Goal: Task Accomplishment & Management: Use online tool/utility

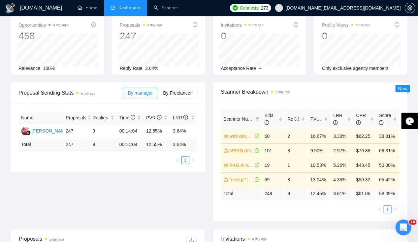
scroll to position [34, 0]
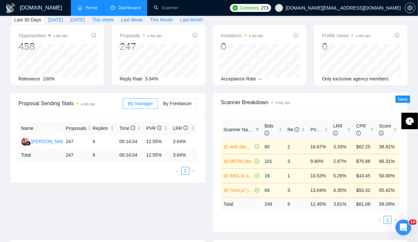
click at [83, 5] on link "Home" at bounding box center [87, 8] width 20 height 6
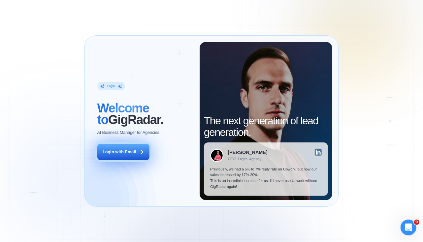
click at [137, 152] on button "Login with Email" at bounding box center [123, 152] width 52 height 16
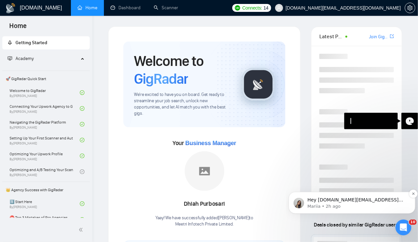
click at [369, 202] on span "Hey meetri.in@gmail.com, Looks like your Upwork agency Meetri Infotech Private …" at bounding box center [356, 239] width 99 height 84
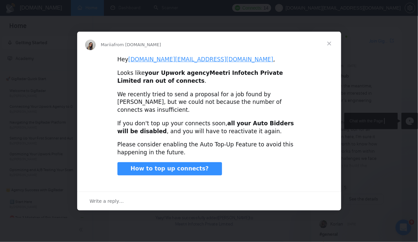
click at [327, 47] on span "Close" at bounding box center [329, 44] width 24 height 24
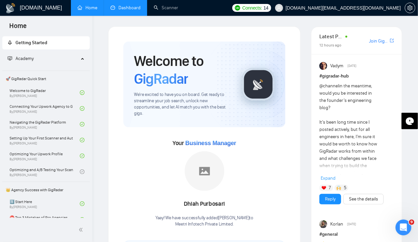
click at [124, 6] on link "Dashboard" at bounding box center [125, 8] width 30 height 6
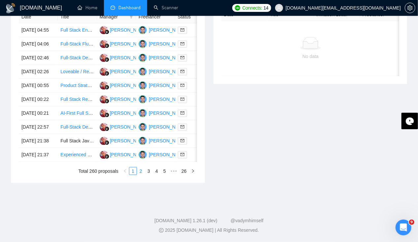
click at [141, 175] on link "2" at bounding box center [140, 170] width 7 height 7
click at [40, 81] on td "07 Oct, 2025 12:16" at bounding box center [38, 86] width 39 height 14
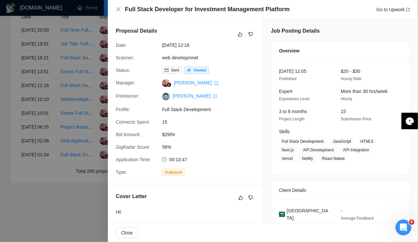
click at [40, 84] on div at bounding box center [209, 121] width 418 height 242
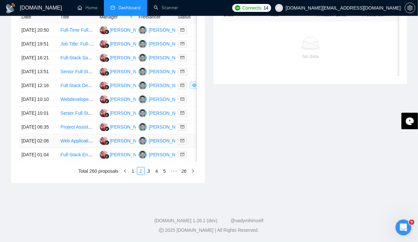
scroll to position [323, 0]
click at [44, 148] on td "07 Oct, 2025 02:06" at bounding box center [38, 141] width 39 height 14
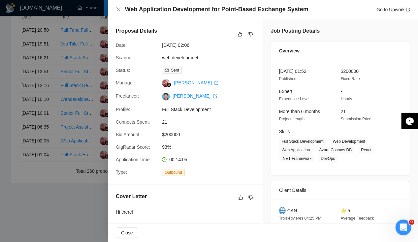
click at [36, 168] on div at bounding box center [209, 121] width 418 height 242
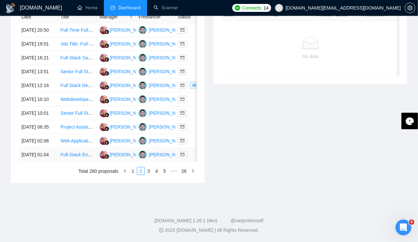
click at [37, 162] on td "07 Oct, 2025 01:04" at bounding box center [38, 155] width 39 height 14
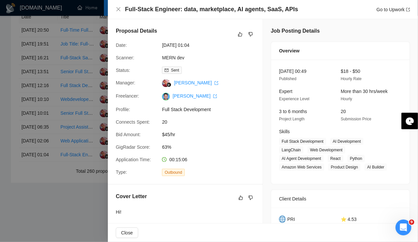
click at [37, 173] on div at bounding box center [209, 121] width 418 height 242
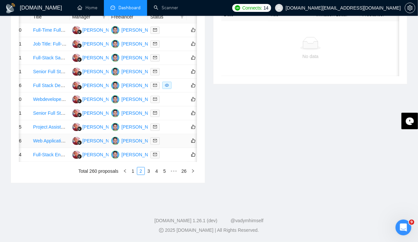
scroll to position [0, 0]
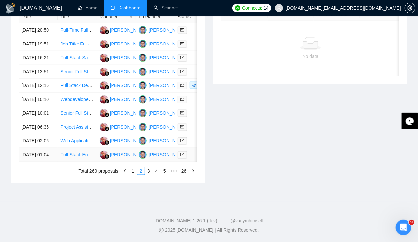
click at [43, 162] on td "07 Oct, 2025 01:04" at bounding box center [38, 155] width 39 height 14
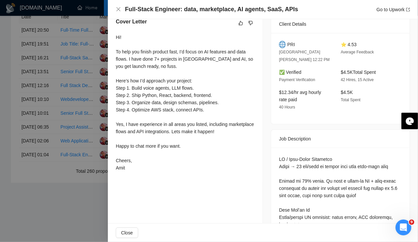
scroll to position [219, 0]
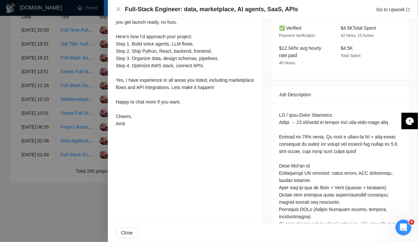
click at [44, 156] on div at bounding box center [209, 121] width 418 height 242
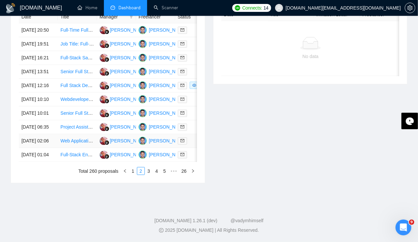
click at [39, 148] on td "07 Oct, 2025 02:06" at bounding box center [38, 141] width 39 height 14
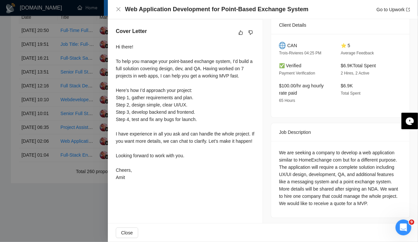
scroll to position [289, 0]
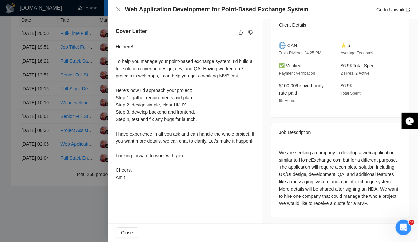
click at [49, 189] on div at bounding box center [209, 121] width 418 height 242
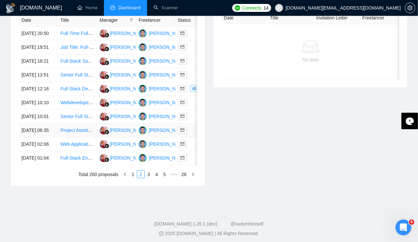
click at [32, 137] on td "07 Oct, 2025 06:35" at bounding box center [38, 131] width 39 height 14
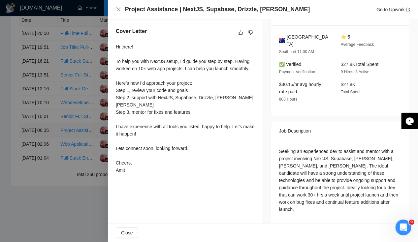
scroll to position [157, 0]
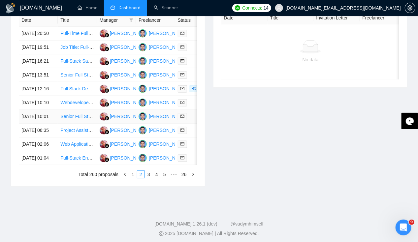
click at [33, 124] on td "07 Oct, 2025 10:01" at bounding box center [38, 117] width 39 height 14
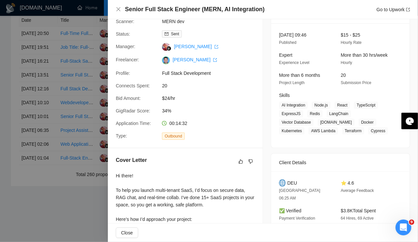
scroll to position [0, 0]
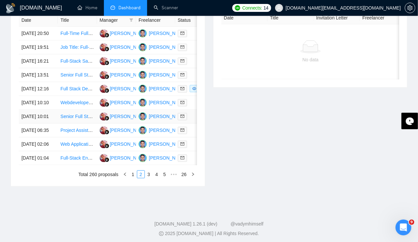
click at [38, 124] on td "07 Oct, 2025 10:01" at bounding box center [38, 117] width 39 height 14
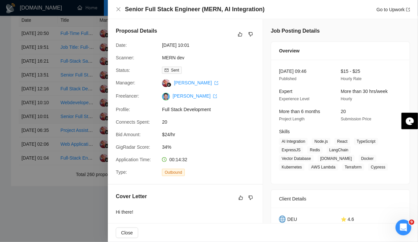
click at [38, 145] on div at bounding box center [209, 121] width 418 height 242
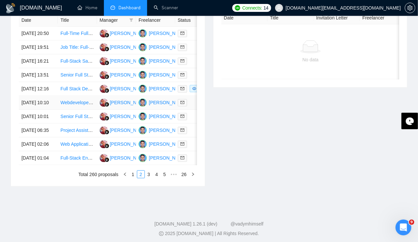
click at [34, 110] on td "07 Oct, 2025 10:10" at bounding box center [38, 103] width 39 height 14
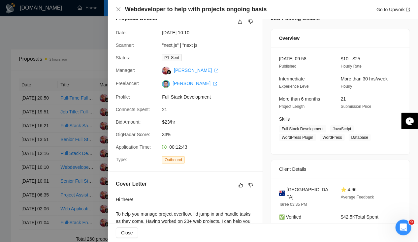
scroll to position [12, 0]
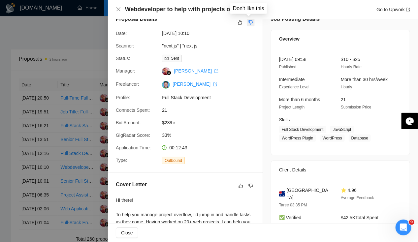
click at [248, 22] on icon "dislike" at bounding box center [250, 22] width 5 height 5
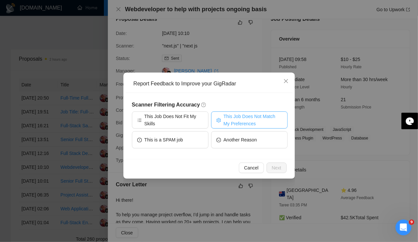
click at [242, 121] on span "This Job Does Not Match My Preferences" at bounding box center [252, 120] width 59 height 15
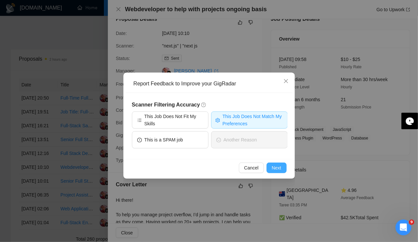
click at [280, 166] on span "Next" at bounding box center [277, 167] width 10 height 7
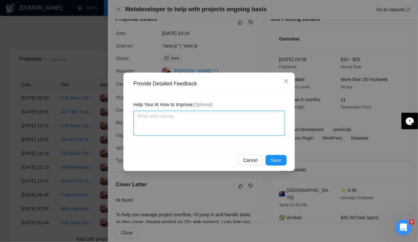
click at [172, 123] on textarea at bounding box center [208, 123] width 151 height 25
type textarea "N"
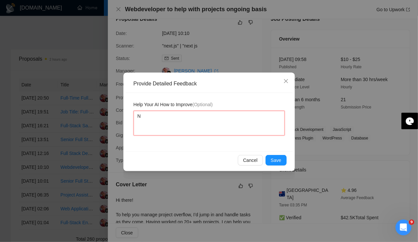
type textarea "No"
type textarea "No e"
type textarea "No ex"
type textarea "No exp"
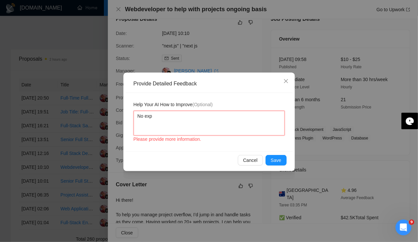
type textarea "No expe"
type textarea "No exper"
type textarea "No experie"
type textarea "No experien"
type textarea "No experienc"
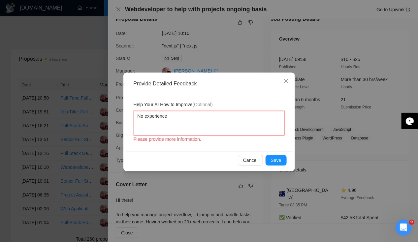
type textarea "No experience"
type textarea "No experience i"
type textarea "No experience in"
type textarea "No experience in w"
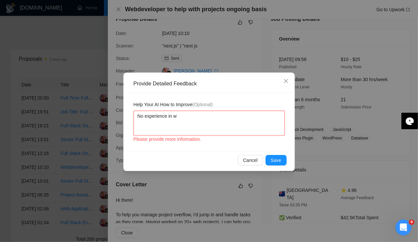
type textarea "No experience in wo"
type textarea "No experience in wor"
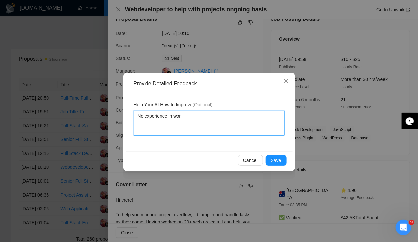
type textarea "No experience in word"
type textarea "No experience in wordp"
type textarea "No experience in wordpr"
type textarea "No experience in wordpre"
type textarea "No experience in wordpres"
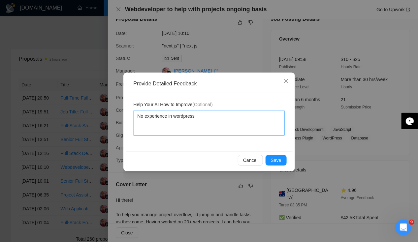
type textarea "No experience in wordpress"
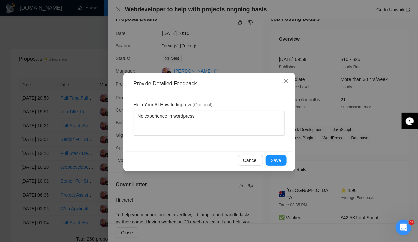
click at [287, 161] on div "Cancel Save" at bounding box center [209, 159] width 167 height 17
click at [284, 161] on button "Save" at bounding box center [275, 160] width 21 height 11
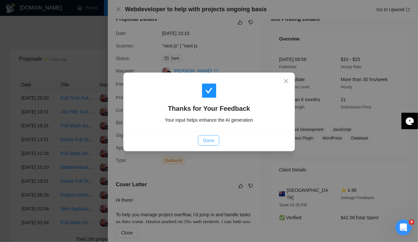
click at [210, 142] on span "Done" at bounding box center [208, 140] width 11 height 7
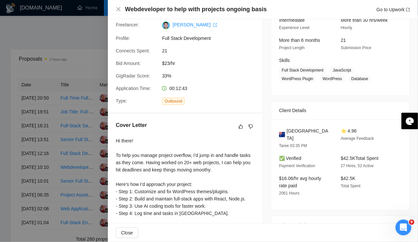
scroll to position [0, 0]
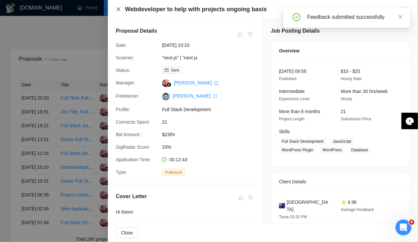
click at [117, 10] on icon "close" at bounding box center [118, 9] width 5 height 5
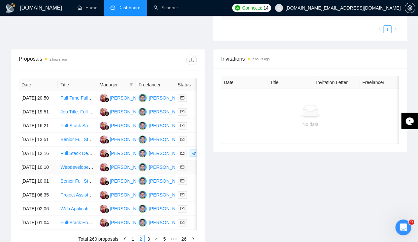
click at [24, 174] on td "07 Oct, 2025 10:10" at bounding box center [38, 168] width 39 height 14
click at [28, 161] on td "07 Oct, 2025 12:16" at bounding box center [38, 154] width 39 height 14
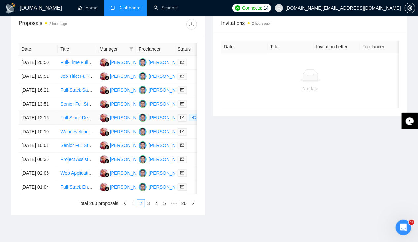
click at [32, 125] on td "07 Oct, 2025 12:16" at bounding box center [38, 118] width 39 height 14
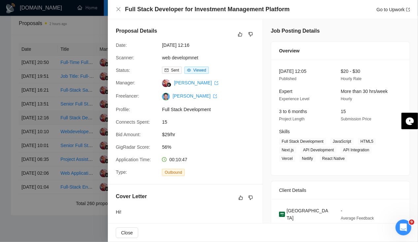
click at [32, 136] on div at bounding box center [209, 121] width 418 height 242
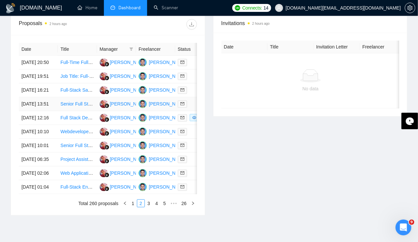
click at [28, 111] on td "07 Oct, 2025 13:51" at bounding box center [38, 104] width 39 height 14
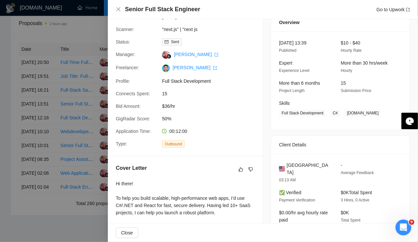
scroll to position [148, 0]
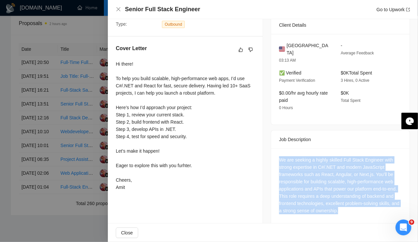
drag, startPoint x: 277, startPoint y: 153, endPoint x: 358, endPoint y: 203, distance: 95.3
click at [358, 203] on div "We are seeking a highly skilled Full Stack Engineer with strong expertise in C#…" at bounding box center [340, 185] width 123 height 58
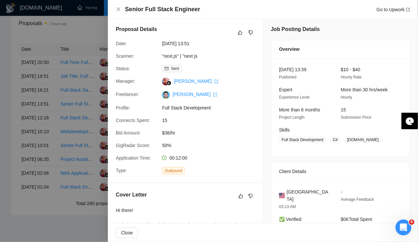
scroll to position [0, 0]
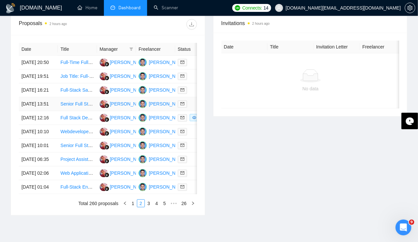
click at [33, 111] on td "07 Oct, 2025 13:51" at bounding box center [38, 104] width 39 height 14
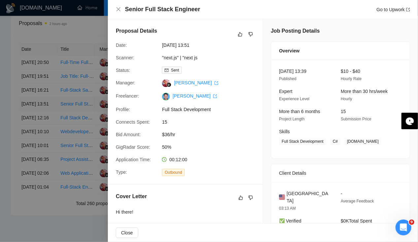
click at [33, 119] on div at bounding box center [209, 121] width 418 height 242
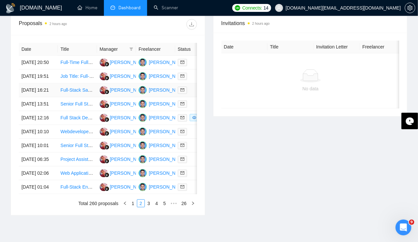
click at [32, 95] on td "07 Oct, 2025 16:21" at bounding box center [38, 90] width 39 height 14
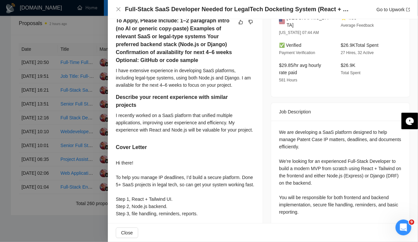
scroll to position [177, 0]
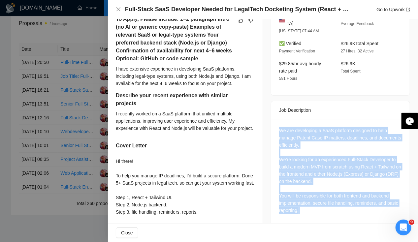
drag, startPoint x: 275, startPoint y: 122, endPoint x: 324, endPoint y: 212, distance: 102.2
click at [324, 212] on div "We are developing a SaaS platform designed to help manage Patent Case IP matter…" at bounding box center [340, 209] width 138 height 180
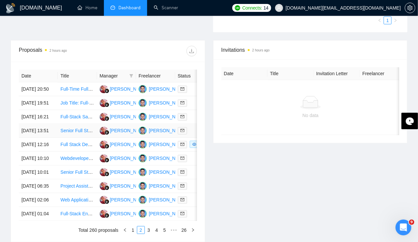
scroll to position [230, 0]
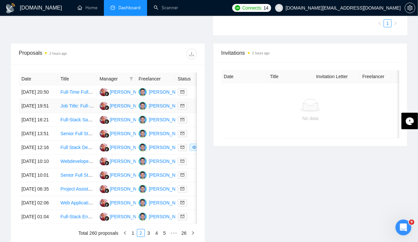
click at [29, 104] on td "07 Oct, 2025 19:51" at bounding box center [38, 106] width 39 height 14
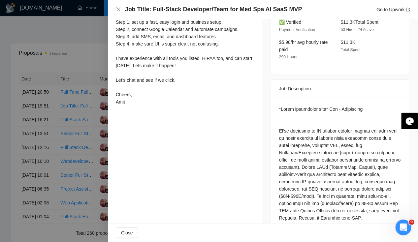
scroll to position [247, 0]
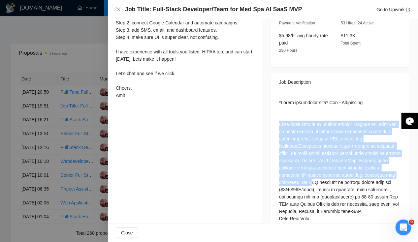
drag, startPoint x: 278, startPoint y: 114, endPoint x: 310, endPoint y: 174, distance: 68.1
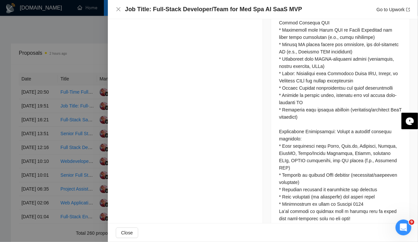
scroll to position [770, 0]
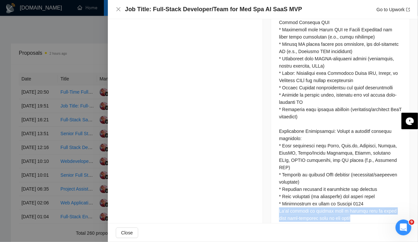
drag, startPoint x: 346, startPoint y: 203, endPoint x: 269, endPoint y: 194, distance: 77.6
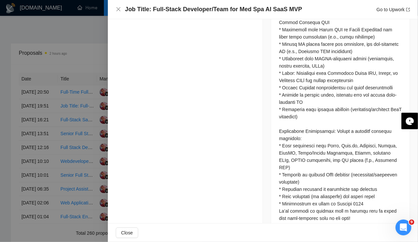
drag, startPoint x: 269, startPoint y: 194, endPoint x: 229, endPoint y: 179, distance: 42.7
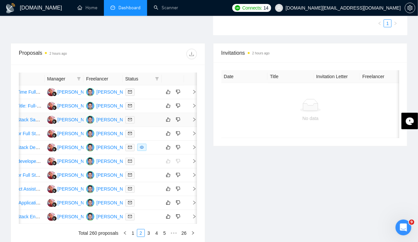
scroll to position [0, 0]
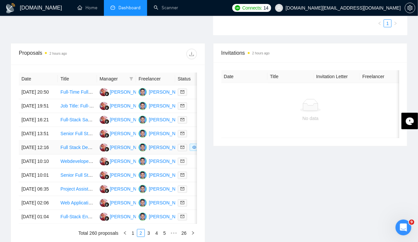
click at [41, 155] on td "07 Oct, 2025 12:16" at bounding box center [38, 148] width 39 height 14
click at [38, 107] on td "07 Oct, 2025 19:51" at bounding box center [38, 106] width 39 height 14
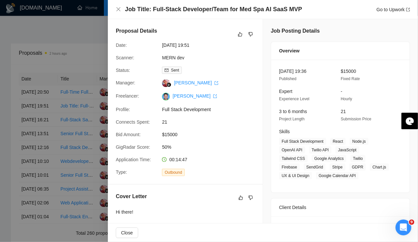
click at [38, 105] on div at bounding box center [209, 121] width 418 height 242
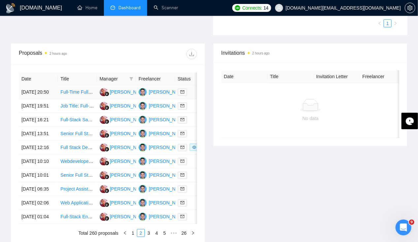
click at [32, 90] on td "07 Oct, 2025 20:50" at bounding box center [38, 92] width 39 height 14
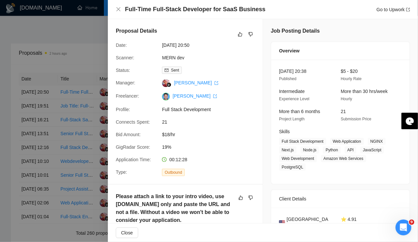
scroll to position [60, 0]
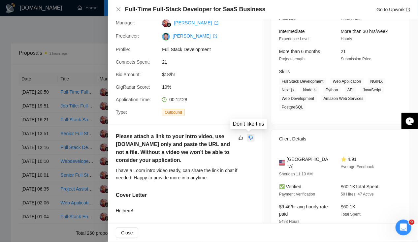
click at [250, 136] on icon "dislike" at bounding box center [250, 137] width 5 height 5
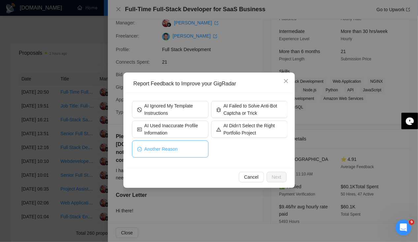
click at [171, 150] on span "Another Reason" at bounding box center [160, 148] width 33 height 7
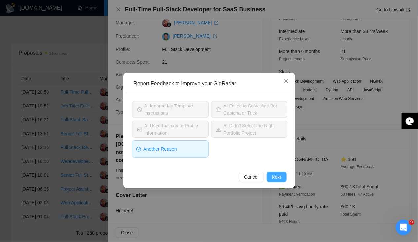
click at [279, 175] on span "Next" at bounding box center [277, 176] width 10 height 7
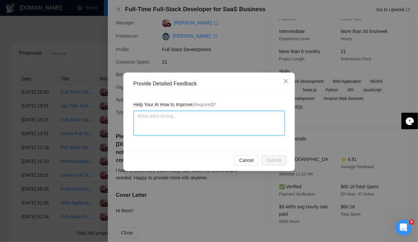
click at [186, 125] on textarea at bounding box center [208, 123] width 151 height 25
type textarea "In"
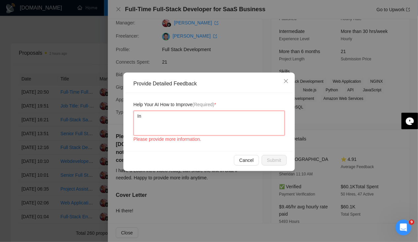
type textarea "In"
type textarea "In t"
type textarea "In th"
type textarea "In this"
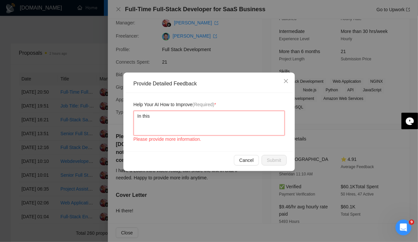
type textarea "In this i"
type textarea "In this it"
type textarea "In this it'"
type textarea "In this it's"
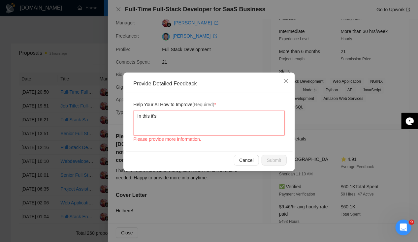
type textarea "In this it's m"
type textarea "In this it's me"
type textarea "In this it's men"
type textarea "In this it's ment"
type textarea "In this it's menti"
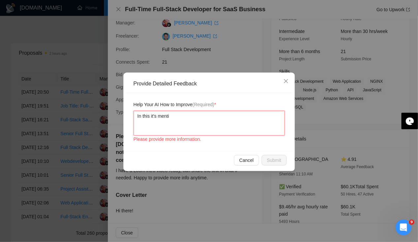
type textarea "In this it's mentio"
type textarea "In this it's mentione"
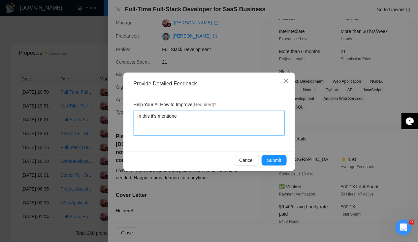
type textarea "In this it's mentioned"
type textarea "In this it's mentioned w"
type textarea "In this it's mentioned wi"
type textarea "In this it's mentioned with"
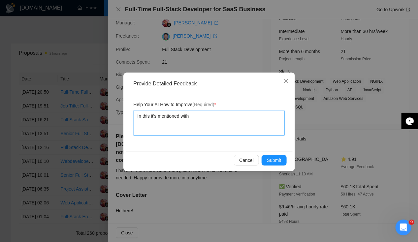
type textarea "In this it's mentioned witho"
type textarea "In this it's mentioned withou"
type textarea "In this it's mentioned without"
type textarea "In this it's mentioned without v"
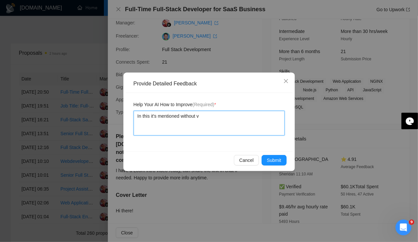
type textarea "In this it's mentioned without vi"
type textarea "In this it's mentioned without vid"
type textarea "In this it's mentioned without video"
type textarea "In this it's mentioned without video w"
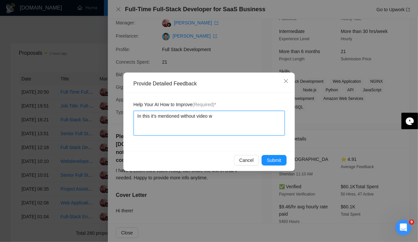
type textarea "In this it's mentioned without video we"
type textarea "In this it's mentioned without video we w"
type textarea "In this it's mentioned without video we wi"
type textarea "In this it's mentioned without video we wil"
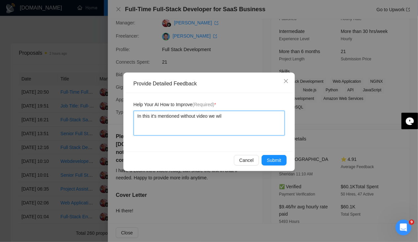
type textarea "In this it's mentioned without video we will"
type textarea "In this it's mentioned without video we will n"
type textarea "In this it's mentioned without video we will not"
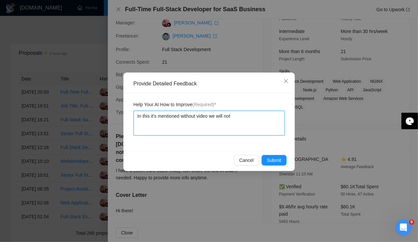
type textarea "In this it's mentioned without video we will not a"
type textarea "In this it's mentioned without video we will not ac"
type textarea "In this it's mentioned without video we will not acc"
type textarea "In this it's mentioned without video we will not accep"
type textarea "In this it's mentioned without video we will not accept"
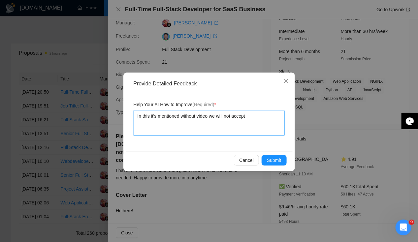
type textarea "In this it's mentioned without video we will not accept"
type textarea "In this it's mentioned without video we will not accept y"
type textarea "In this it's mentioned without video we will not accept yo"
type textarea "In this it's mentioned without video we will not accept you"
type textarea "In this it's mentioned without video we will not accept your"
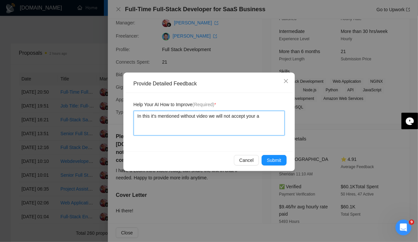
type textarea "In this it's mentioned without video we will not accept your ap"
type textarea "In this it's mentioned without video we will not accept your app"
type textarea "In this it's mentioned without video we will not accept your appl"
type textarea "In this it's mentioned without video we will not accept your appli"
type textarea "In this it's mentioned without video we will not accept your applic"
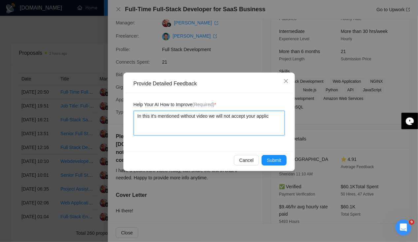
type textarea "In this it's mentioned without video we will not accept your applica"
type textarea "In this it's mentioned without video we will not accept your applicat"
type textarea "In this it's mentioned without video we will not accept your applicati"
type textarea "In this it's mentioned without video we will not accept your applicatio"
type textarea "In this it's mentioned without video we will not accept your application"
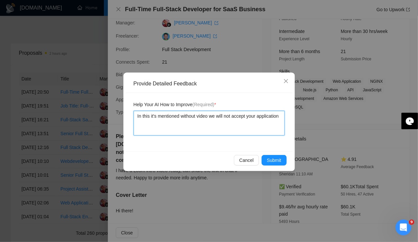
type textarea "In this it's mentioned without video we will not accept your application"
type textarea "In this it's mentioned without video we will not accept your application s"
type textarea "In this it's mentioned without video we will not accept your application so"
type textarea "In this it's mentioned without video we will not accept your application so w"
type textarea "In this it's mentioned without video we will not accept your application so we"
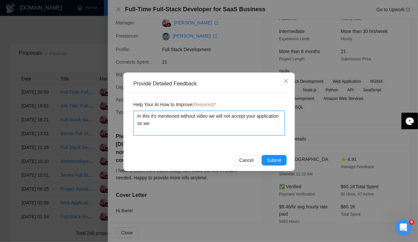
type textarea "In this it's mentioned without video we will not accept your application so we s"
type textarea "In this it's mentioned without video we will not accept your application so we …"
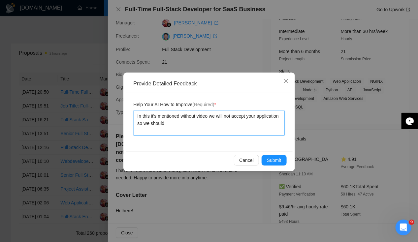
type textarea "In this it's mentioned without video we will not accept your application so we …"
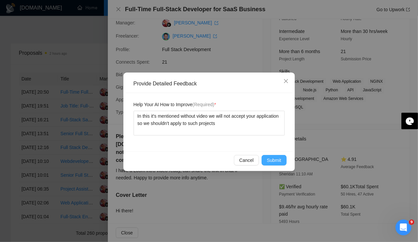
click at [271, 161] on span "Submit" at bounding box center [274, 160] width 15 height 7
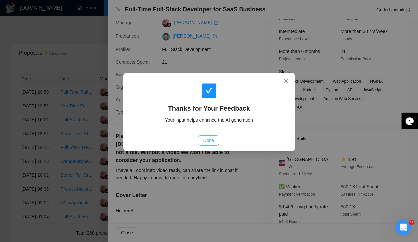
click at [208, 142] on span "Done" at bounding box center [208, 140] width 11 height 7
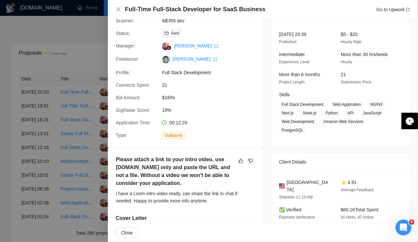
scroll to position [0, 0]
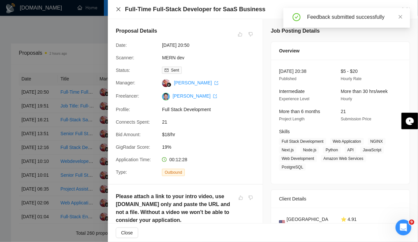
click at [120, 9] on icon "close" at bounding box center [118, 9] width 5 height 5
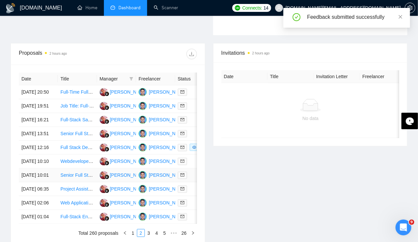
scroll to position [346, 0]
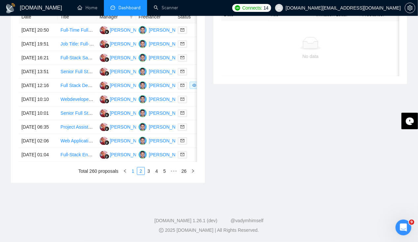
click at [134, 173] on link "1" at bounding box center [132, 170] width 7 height 7
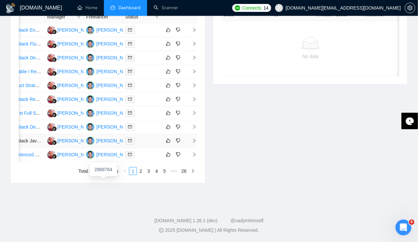
scroll to position [0, 0]
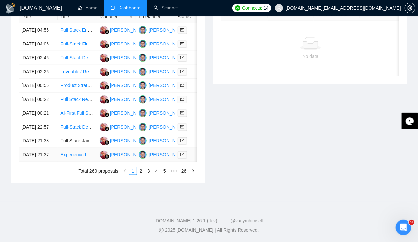
click at [36, 162] on td "07 Oct, 2025 21:37" at bounding box center [38, 155] width 39 height 14
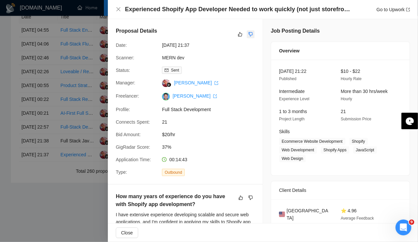
click at [250, 35] on icon "dislike" at bounding box center [250, 34] width 5 height 5
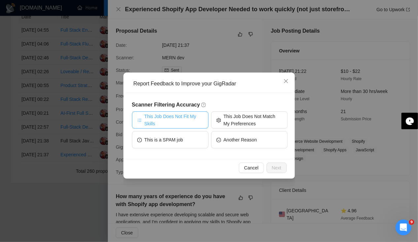
click at [178, 124] on span "This Job Does Not Fit My Skills" at bounding box center [173, 120] width 59 height 15
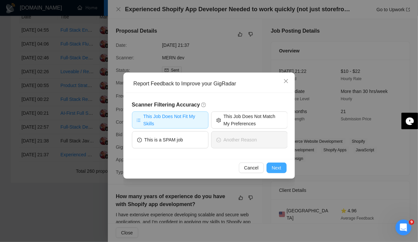
click at [275, 169] on span "Next" at bounding box center [277, 167] width 10 height 7
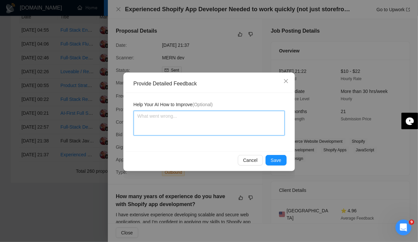
click at [191, 119] on textarea at bounding box center [208, 123] width 151 height 25
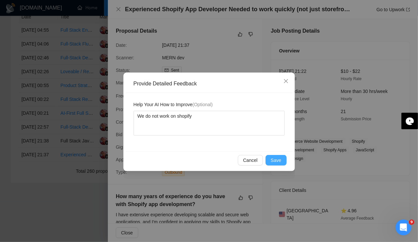
click at [278, 162] on span "Save" at bounding box center [276, 160] width 11 height 7
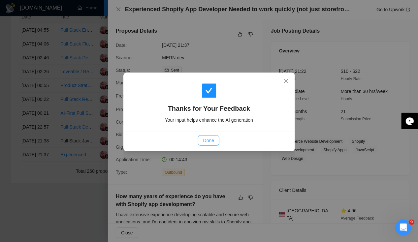
click at [209, 142] on span "Done" at bounding box center [208, 140] width 11 height 7
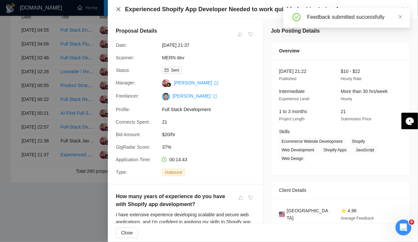
click at [119, 9] on icon "close" at bounding box center [118, 9] width 5 height 5
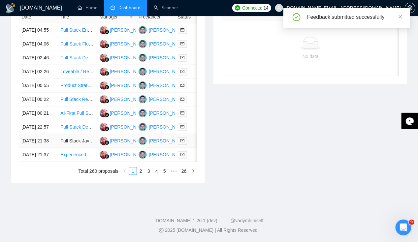
click at [30, 141] on td "07 Oct, 2025 21:38" at bounding box center [38, 141] width 39 height 14
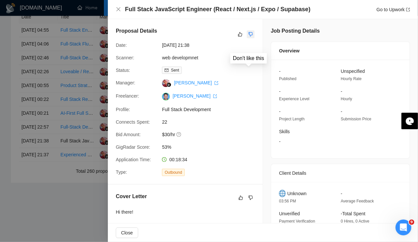
click at [248, 35] on icon "dislike" at bounding box center [250, 34] width 5 height 5
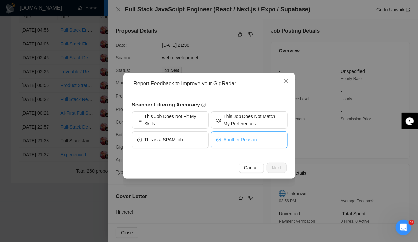
click at [236, 138] on span "Another Reason" at bounding box center [239, 139] width 33 height 7
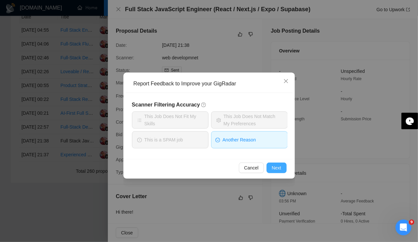
click at [279, 170] on span "Next" at bounding box center [277, 167] width 10 height 7
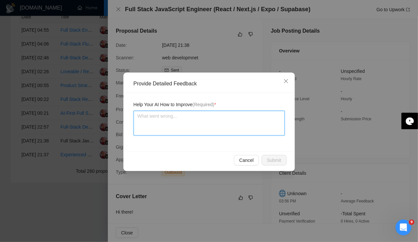
click at [174, 117] on textarea at bounding box center [208, 123] width 151 height 25
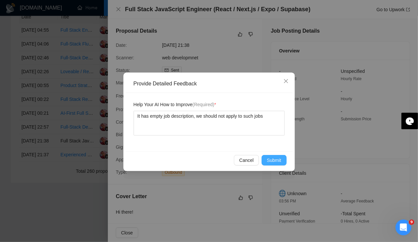
click at [278, 158] on span "Submit" at bounding box center [274, 160] width 15 height 7
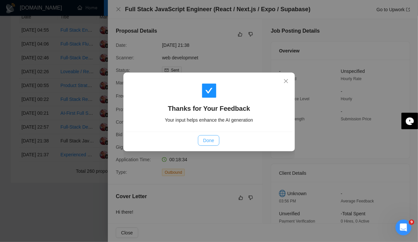
click at [210, 141] on span "Done" at bounding box center [208, 140] width 11 height 7
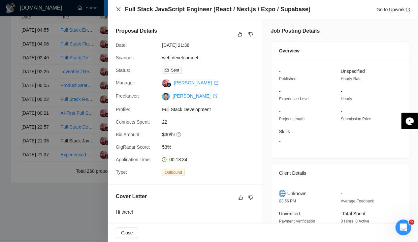
click at [119, 12] on icon "close" at bounding box center [118, 9] width 5 height 5
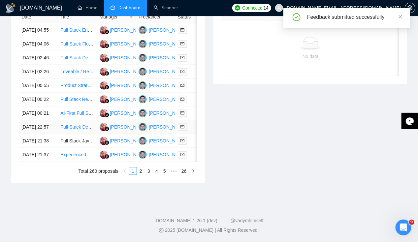
click at [34, 120] on td "07 Oct, 2025 22:57" at bounding box center [38, 127] width 39 height 14
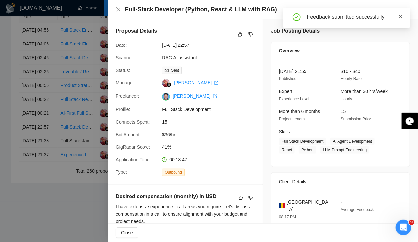
click at [401, 17] on icon "close" at bounding box center [400, 17] width 5 height 5
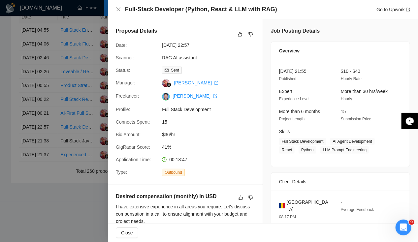
click at [115, 14] on div "Full-Stack Developer (Python, React & LLM with RAG) Go to Upwork" at bounding box center [263, 9] width 310 height 19
click at [118, 12] on icon "close" at bounding box center [118, 9] width 5 height 5
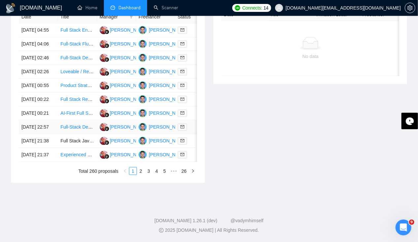
click at [36, 124] on td "07 Oct, 2025 22:57" at bounding box center [38, 127] width 39 height 14
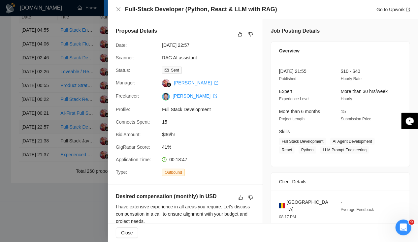
click at [36, 124] on div at bounding box center [209, 121] width 418 height 242
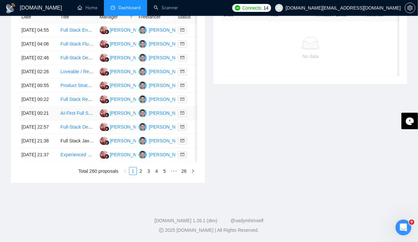
click at [32, 106] on td "08 Oct, 2025 00:21" at bounding box center [38, 113] width 39 height 14
click at [37, 106] on td "08 Oct, 2025 00:22" at bounding box center [38, 100] width 39 height 14
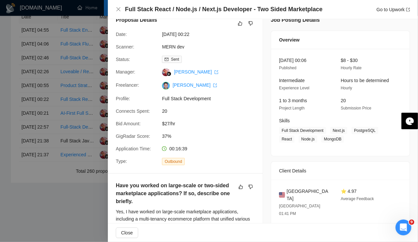
scroll to position [0, 0]
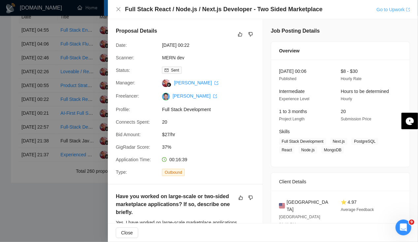
click at [389, 12] on link "Go to Upwork" at bounding box center [393, 9] width 34 height 5
click at [249, 33] on icon "dislike" at bounding box center [250, 34] width 5 height 5
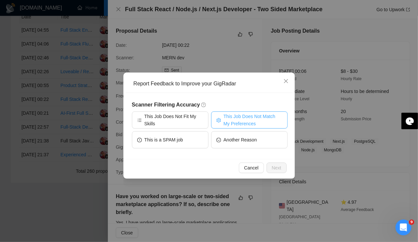
click at [260, 126] on span "This Job Does Not Match My Preferences" at bounding box center [252, 120] width 59 height 15
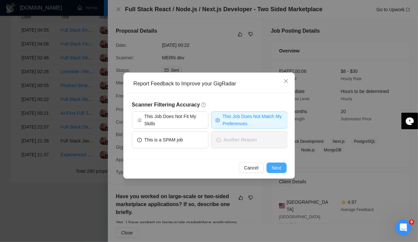
click at [280, 171] on button "Next" at bounding box center [276, 167] width 20 height 11
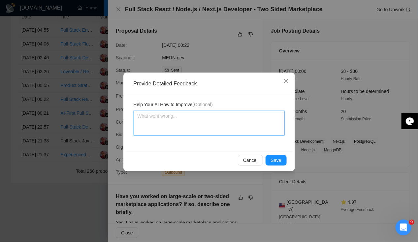
click at [204, 122] on textarea at bounding box center [208, 123] width 151 height 25
paste textarea "Preferred qualifications Talent Type: Independent Job Success Score: At least 9…"
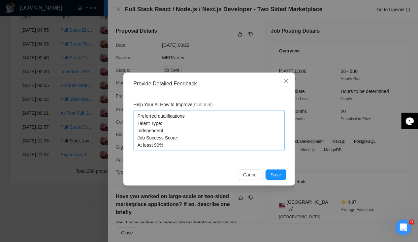
click at [136, 119] on textarea "Preferred qualifications Talent Type: Independent Job Success Score: At least 9…" at bounding box center [208, 130] width 151 height 39
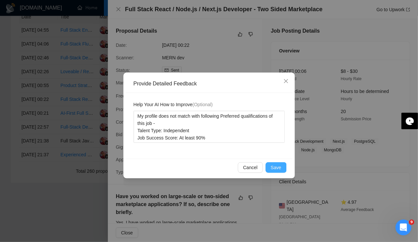
click at [278, 170] on span "Save" at bounding box center [276, 167] width 11 height 7
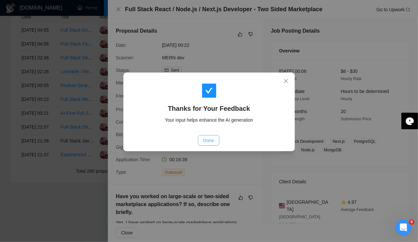
click at [207, 143] on span "Done" at bounding box center [208, 140] width 11 height 7
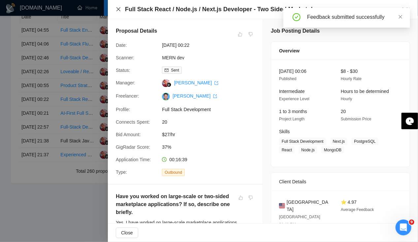
click at [118, 10] on icon "close" at bounding box center [118, 9] width 4 height 4
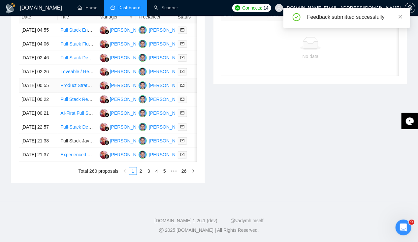
click at [41, 93] on td "08 Oct, 2025 00:55" at bounding box center [38, 86] width 39 height 14
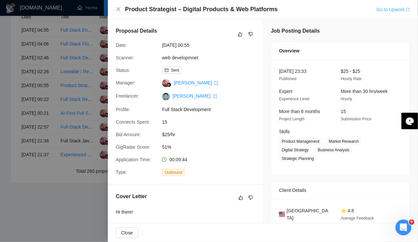
click at [385, 10] on link "Go to Upwork" at bounding box center [393, 9] width 34 height 5
click at [118, 11] on icon "close" at bounding box center [118, 9] width 5 height 5
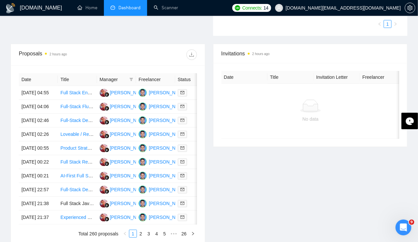
scroll to position [227, 0]
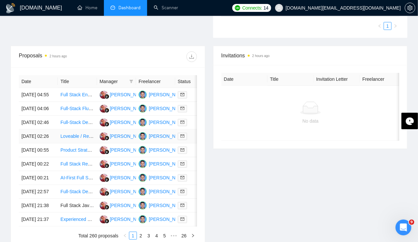
click at [39, 143] on td "08 Oct, 2025 02:26" at bounding box center [38, 137] width 39 height 14
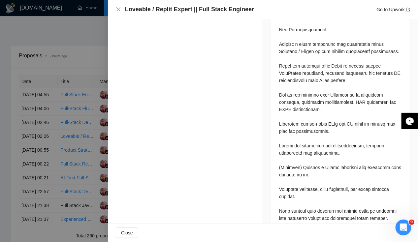
scroll to position [0, 0]
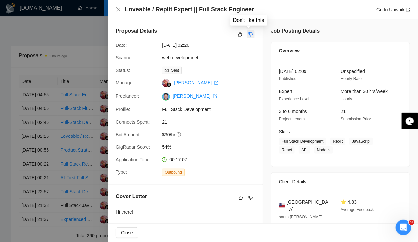
click at [249, 35] on icon "dislike" at bounding box center [251, 34] width 4 height 4
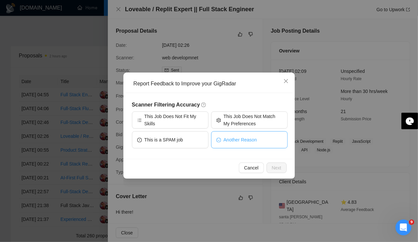
click at [249, 144] on button "Another Reason" at bounding box center [249, 139] width 76 height 17
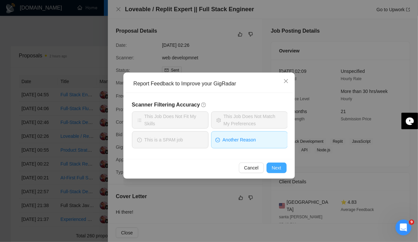
click at [275, 164] on span "Next" at bounding box center [277, 167] width 10 height 7
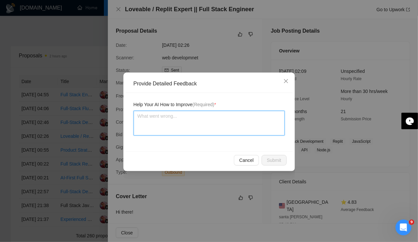
click at [187, 117] on textarea at bounding box center [208, 123] width 151 height 25
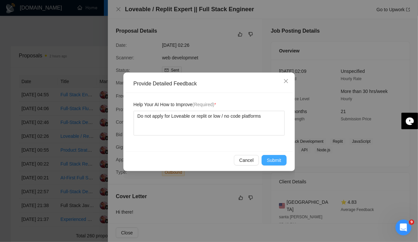
click at [272, 162] on span "Submit" at bounding box center [274, 160] width 15 height 7
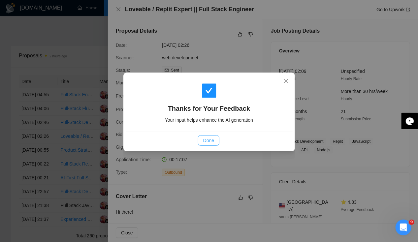
click at [213, 142] on span "Done" at bounding box center [208, 140] width 11 height 7
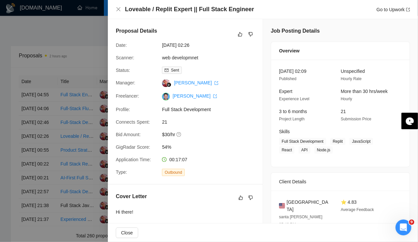
click at [119, 13] on div "Loveable / Replit Expert || Full Stack Engineer Go to Upwork" at bounding box center [263, 9] width 294 height 8
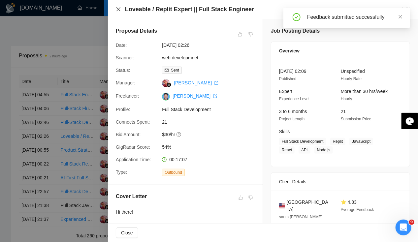
click at [118, 10] on icon "close" at bounding box center [118, 9] width 5 height 5
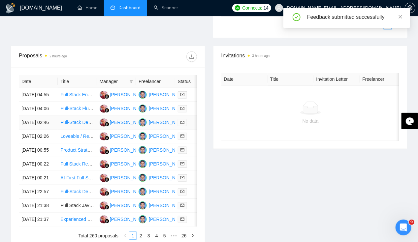
click at [40, 124] on td "08 Oct, 2025 02:46" at bounding box center [38, 123] width 39 height 14
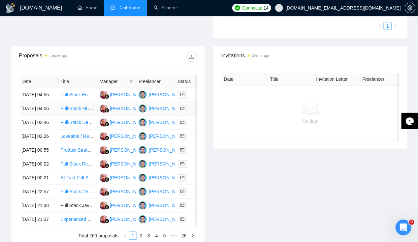
click at [33, 103] on td "08 Oct, 2025 04:06" at bounding box center [38, 109] width 39 height 14
click at [27, 105] on td "08 Oct, 2025 04:06" at bounding box center [38, 109] width 39 height 14
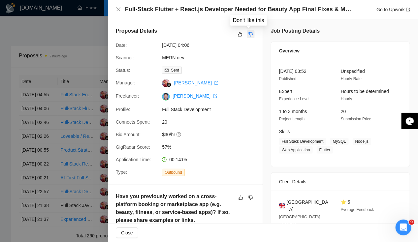
click at [249, 33] on icon "dislike" at bounding box center [251, 34] width 4 height 4
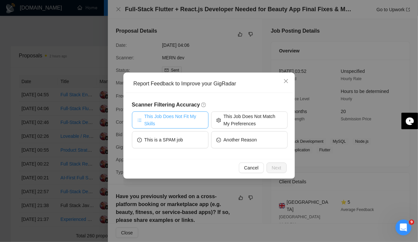
click at [173, 125] on span "This Job Does Not Fit My Skills" at bounding box center [173, 120] width 59 height 15
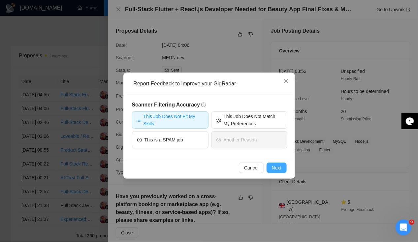
click at [279, 167] on span "Next" at bounding box center [277, 167] width 10 height 7
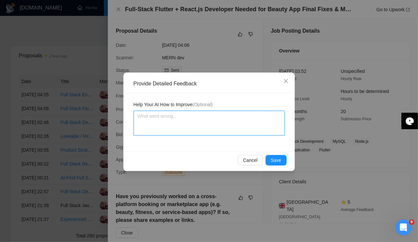
click at [186, 121] on textarea at bounding box center [208, 123] width 151 height 25
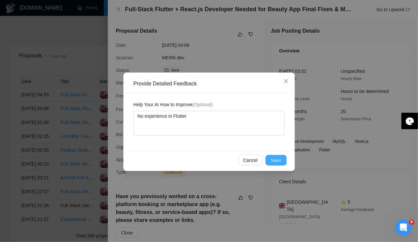
click at [276, 162] on span "Save" at bounding box center [276, 160] width 11 height 7
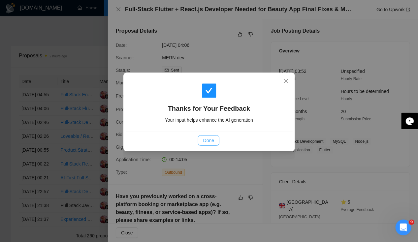
click at [206, 140] on span "Done" at bounding box center [208, 140] width 11 height 7
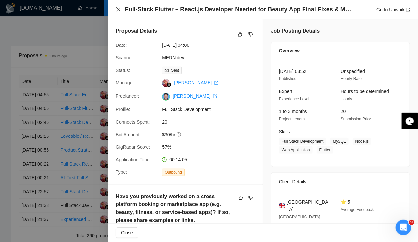
click at [117, 11] on icon "close" at bounding box center [118, 9] width 5 height 5
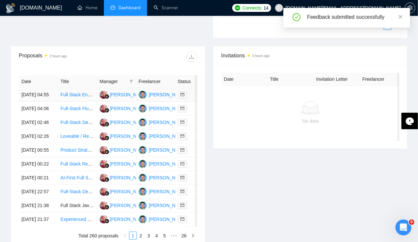
click at [35, 89] on td "08 Oct, 2025 04:55" at bounding box center [38, 95] width 39 height 14
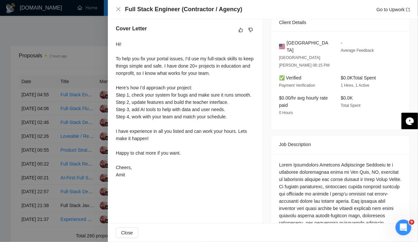
scroll to position [169, 0]
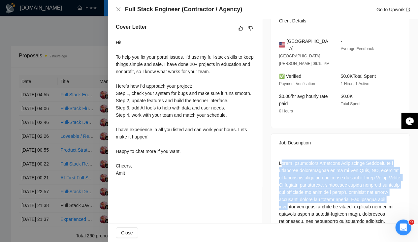
drag, startPoint x: 280, startPoint y: 144, endPoint x: 297, endPoint y: 187, distance: 46.1
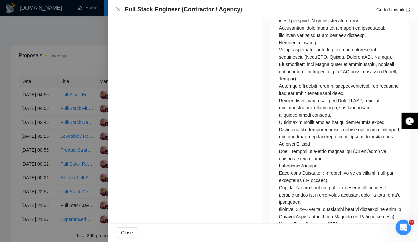
scroll to position [636, 0]
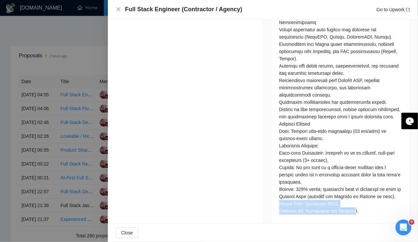
drag, startPoint x: 340, startPoint y: 202, endPoint x: 271, endPoint y: 194, distance: 70.0
drag, startPoint x: 271, startPoint y: 194, endPoint x: 232, endPoint y: 193, distance: 38.6
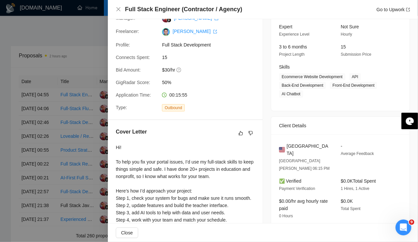
scroll to position [0, 0]
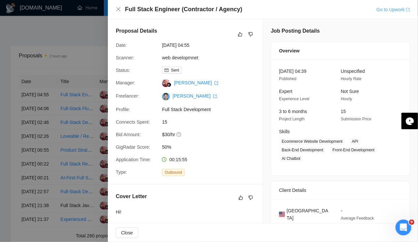
click at [383, 12] on link "Go to Upwork" at bounding box center [393, 9] width 34 height 5
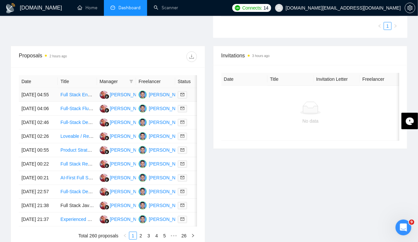
click at [38, 91] on td "08 Oct, 2025 04:55" at bounding box center [38, 95] width 39 height 14
